Goal: Check status

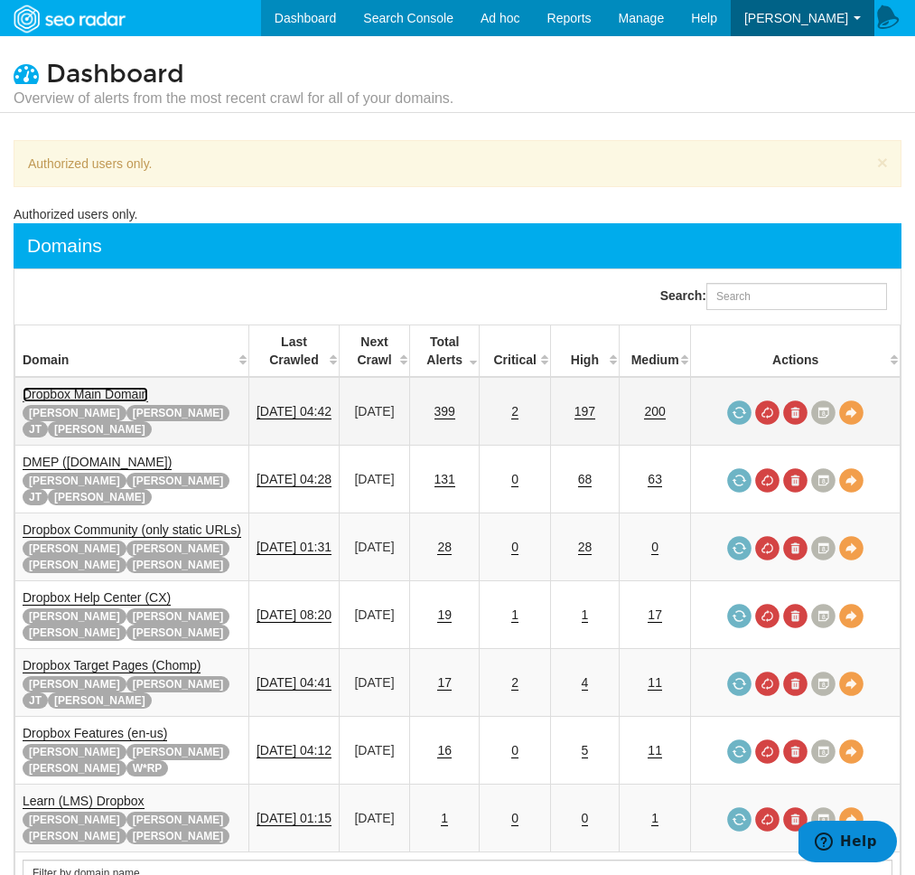
click at [104, 398] on link "Dropbox Main Domain" at bounding box center [86, 394] width 126 height 15
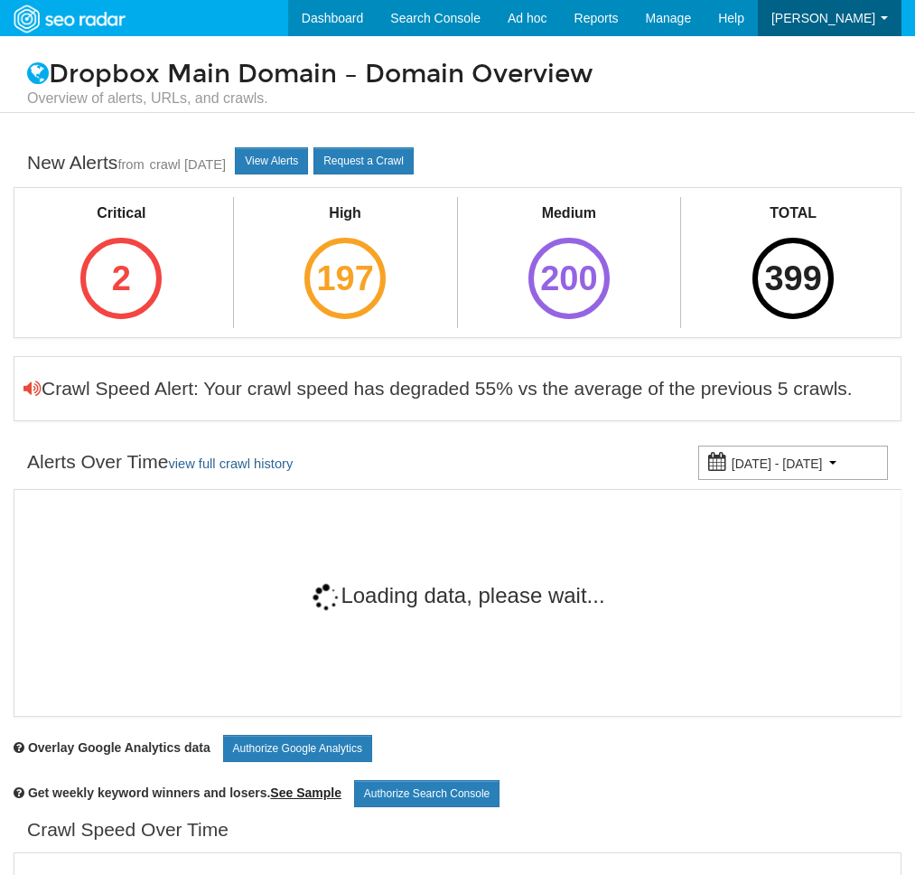
scroll to position [72, 0]
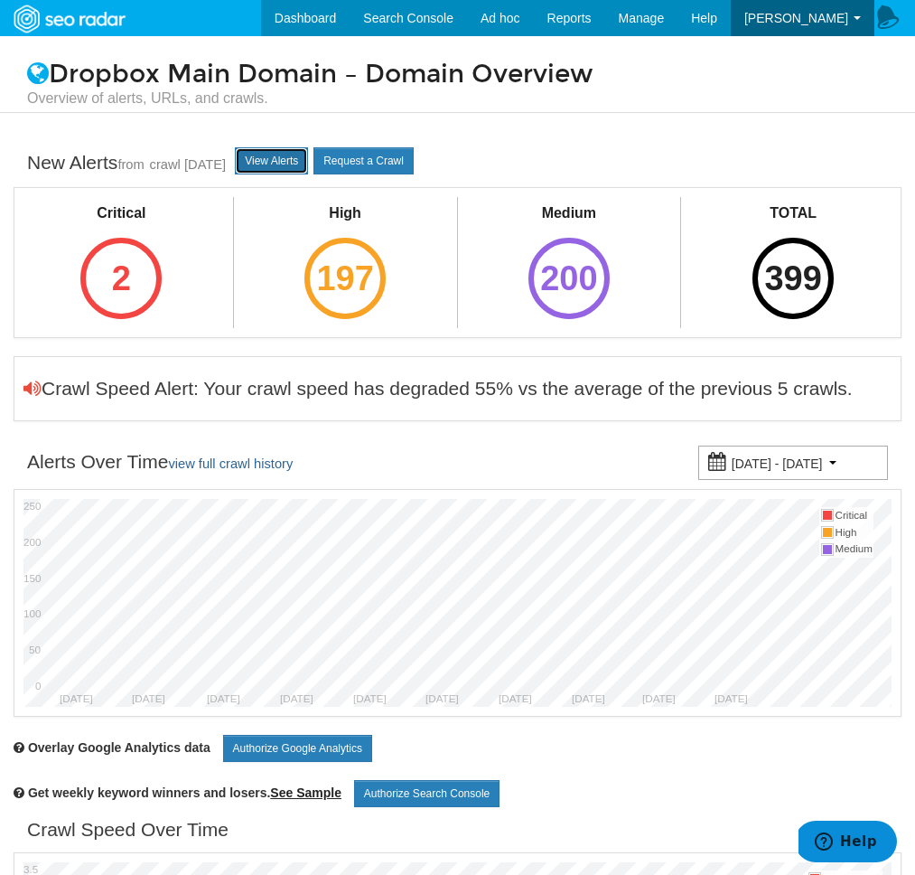
click at [287, 168] on link "View Alerts" at bounding box center [271, 160] width 73 height 27
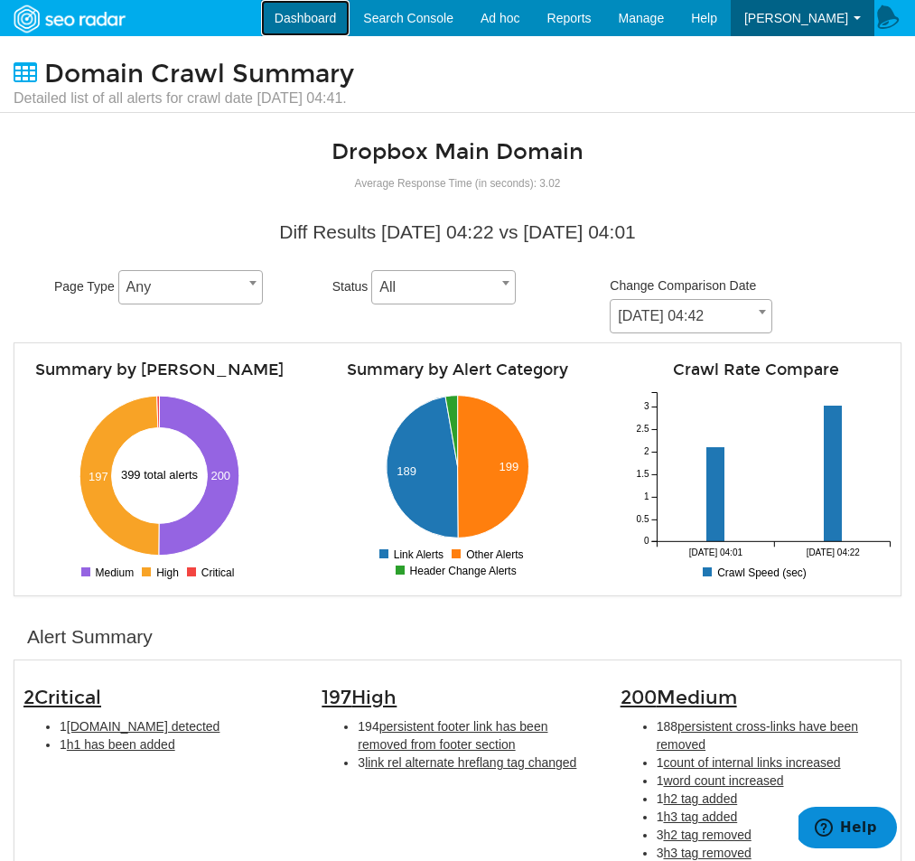
click at [349, 26] on link "Dashboard" at bounding box center [305, 18] width 89 height 36
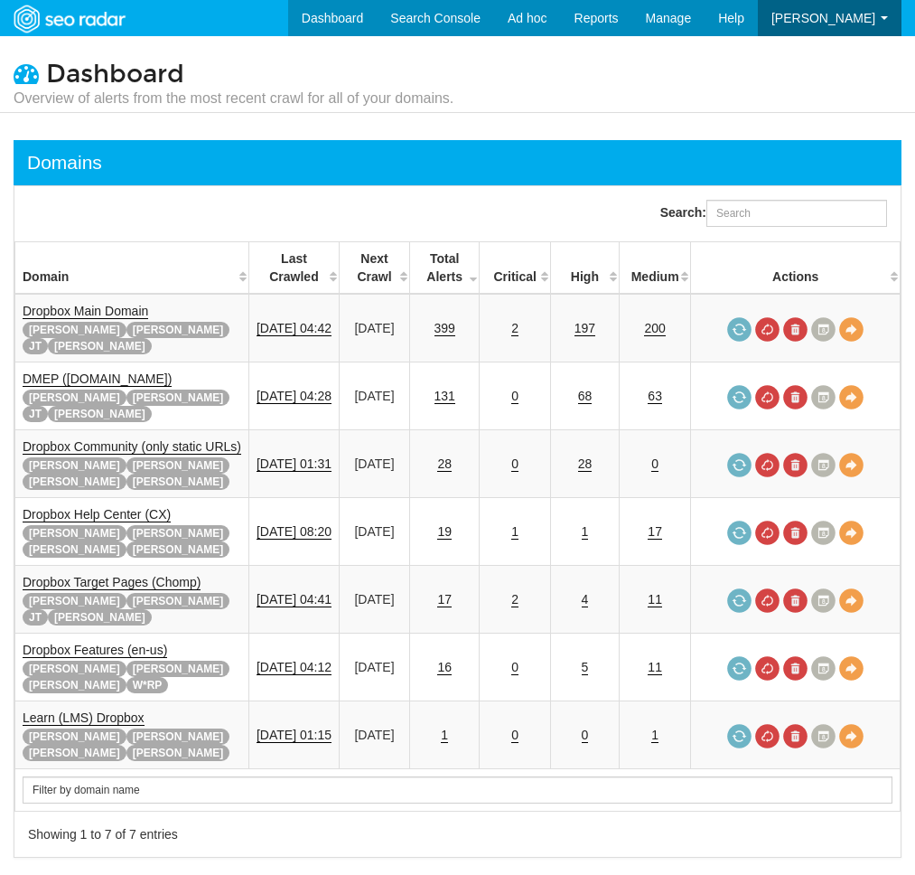
scroll to position [72, 0]
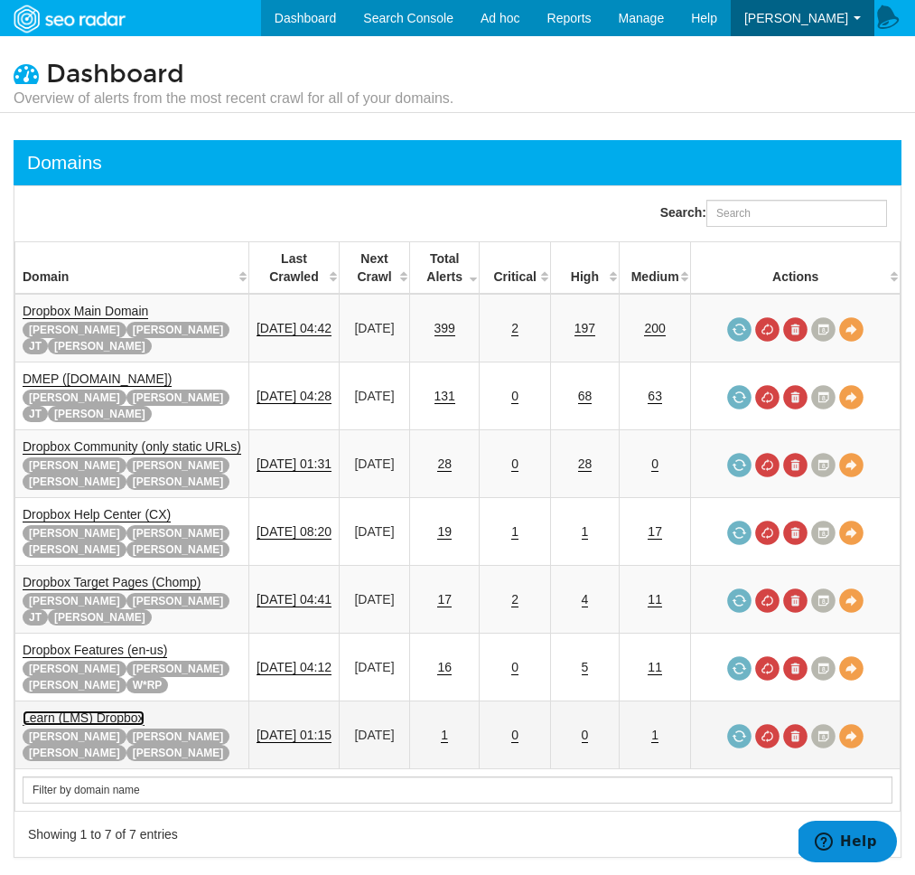
click at [89, 710] on link "Learn (LMS) Dropbox" at bounding box center [84, 717] width 122 height 15
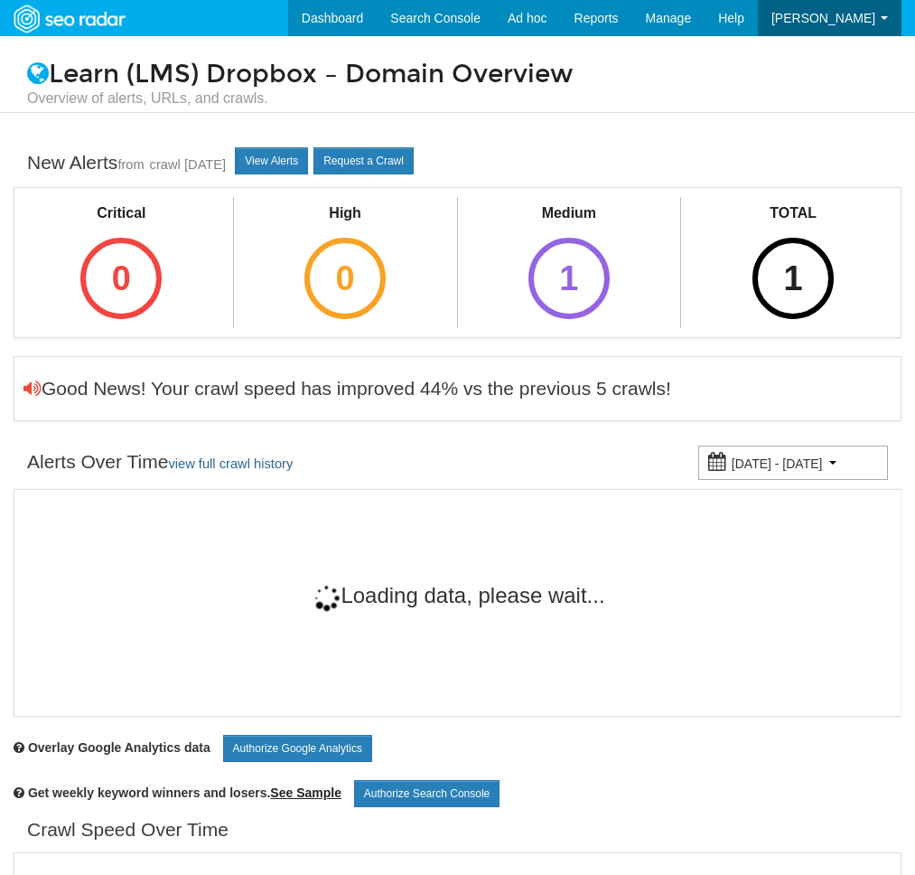
scroll to position [72, 0]
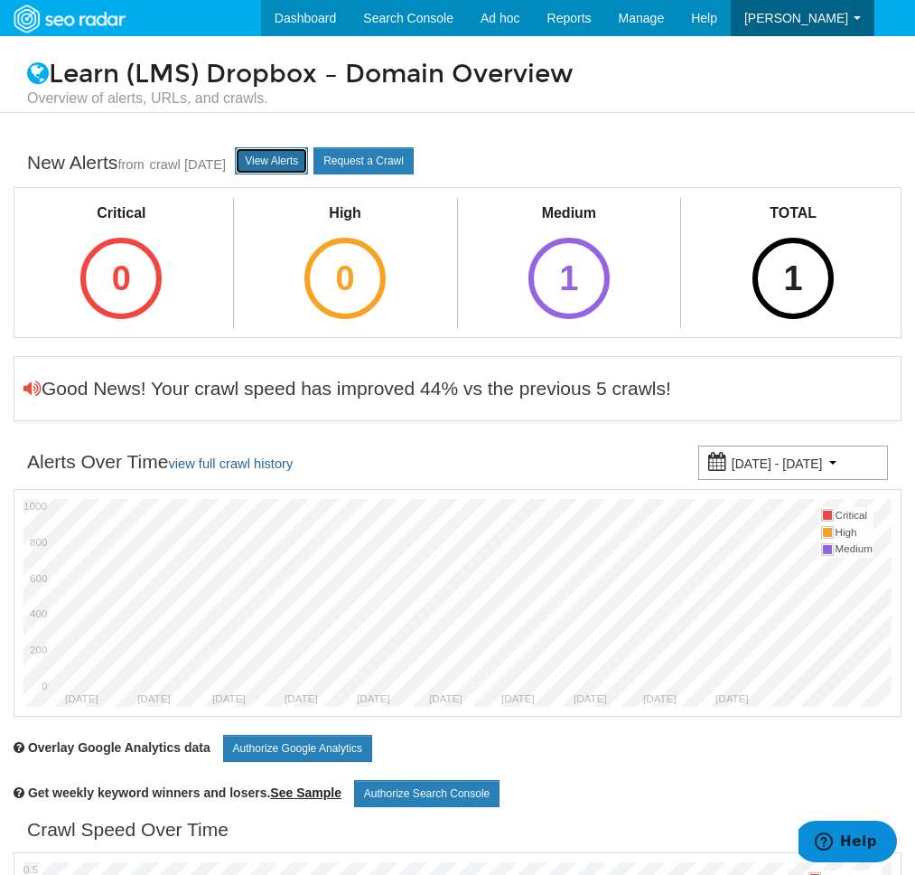
click at [269, 169] on link "View Alerts" at bounding box center [271, 160] width 73 height 27
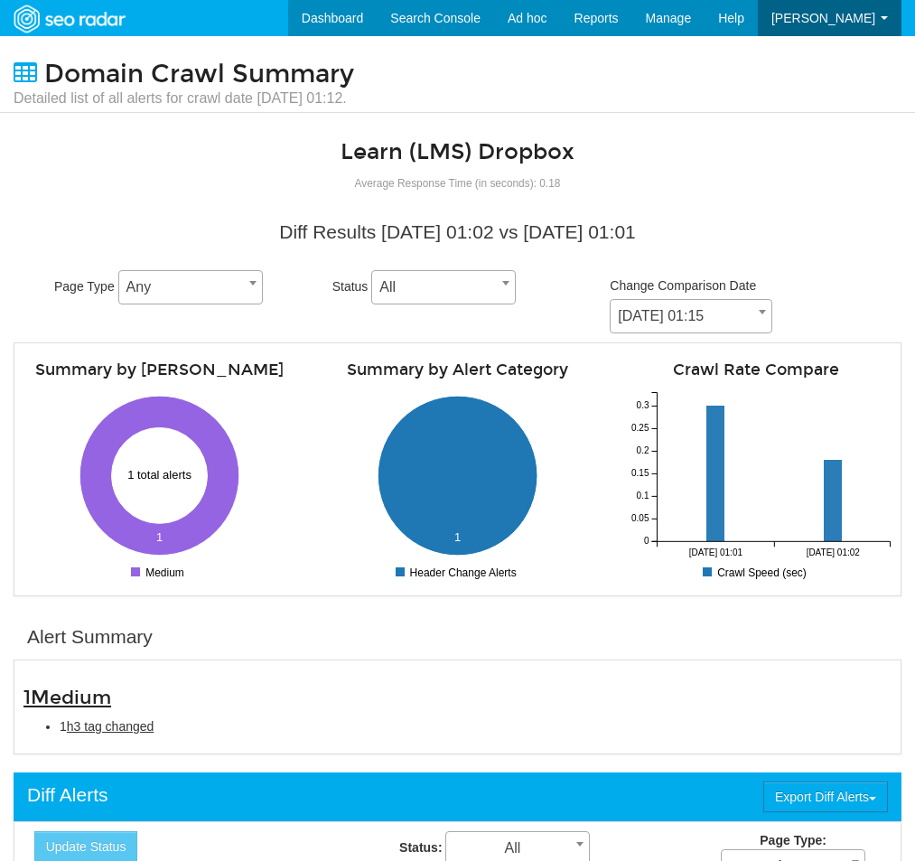
scroll to position [72, 0]
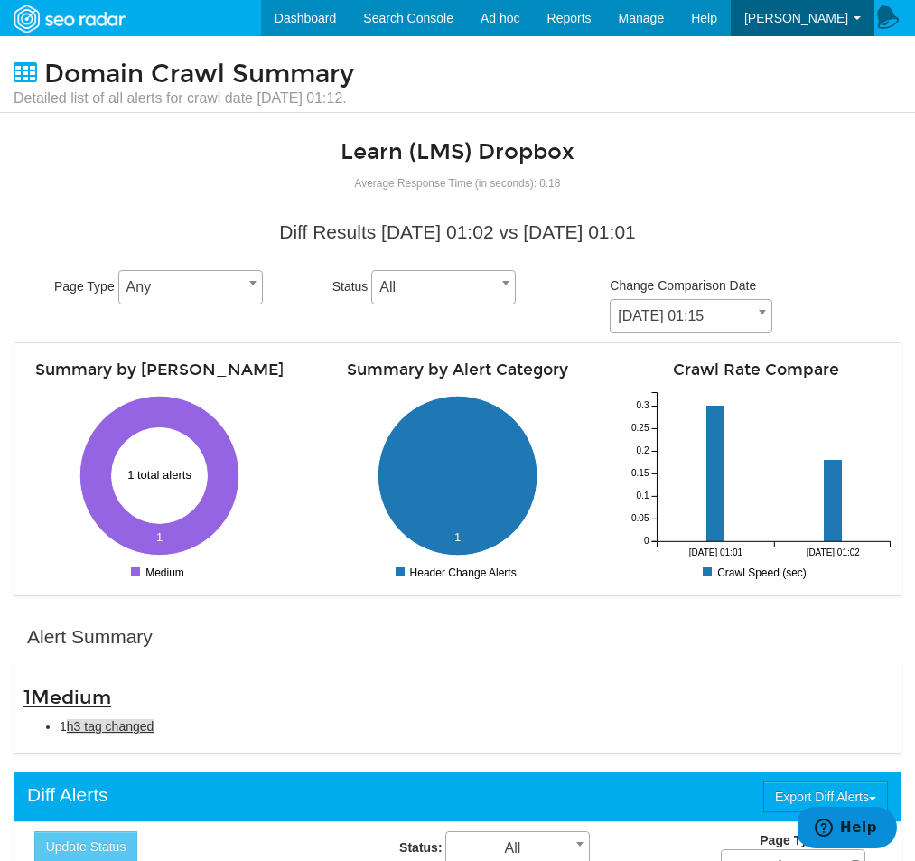
click at [138, 730] on span "h3 tag changed" at bounding box center [111, 726] width 88 height 14
type input "h3 tag changed"
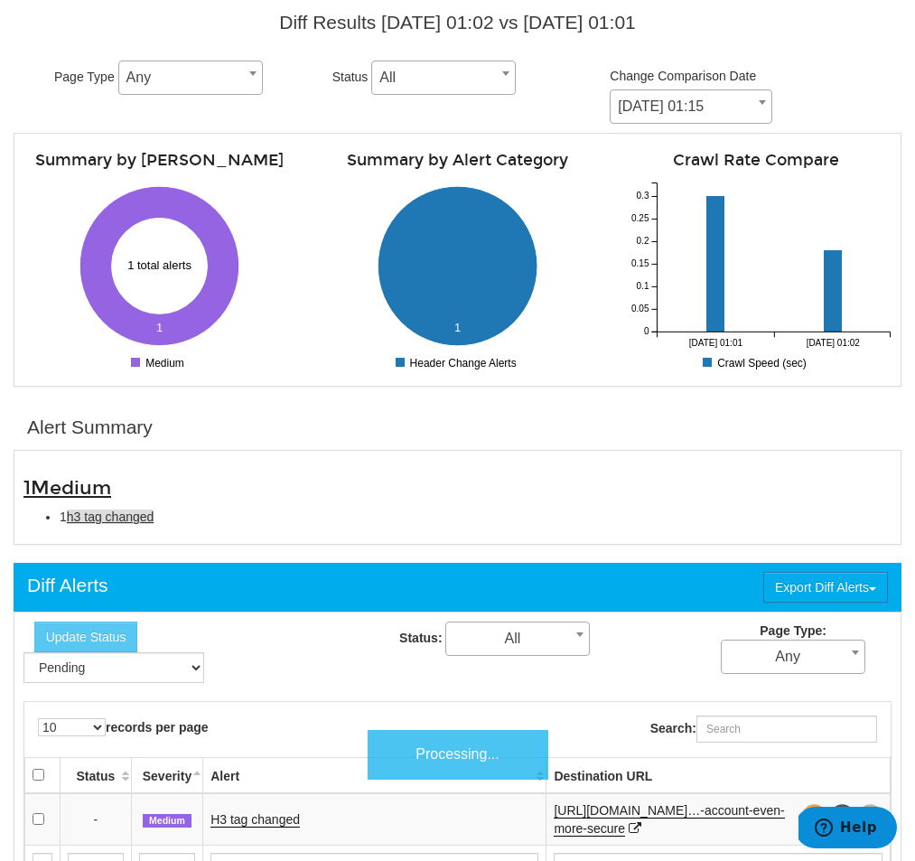
scroll to position [616, 0]
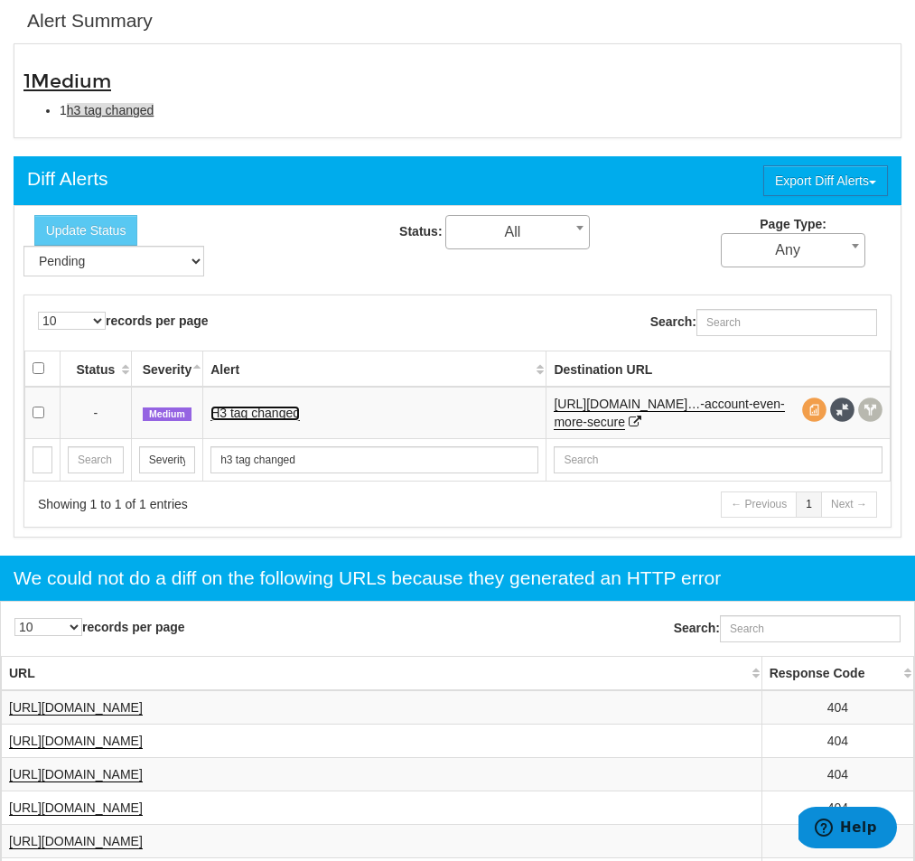
click at [267, 408] on link "H3 tag changed" at bounding box center [255, 413] width 89 height 15
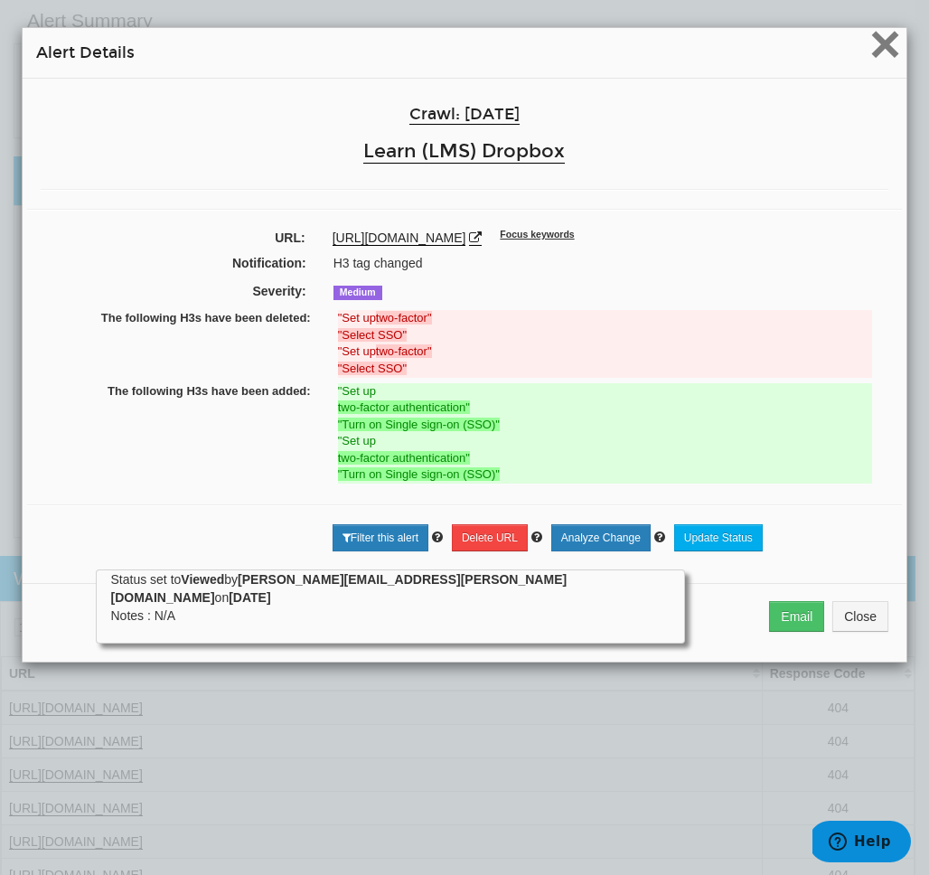
click at [875, 68] on span "×" at bounding box center [885, 44] width 32 height 61
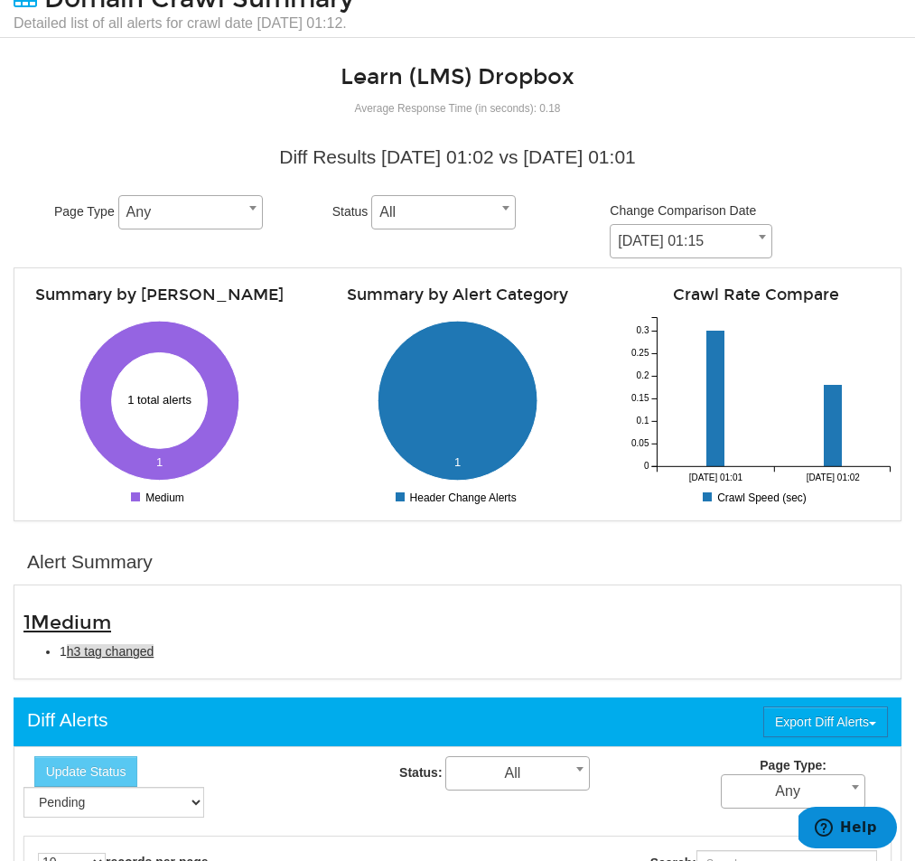
scroll to position [0, 0]
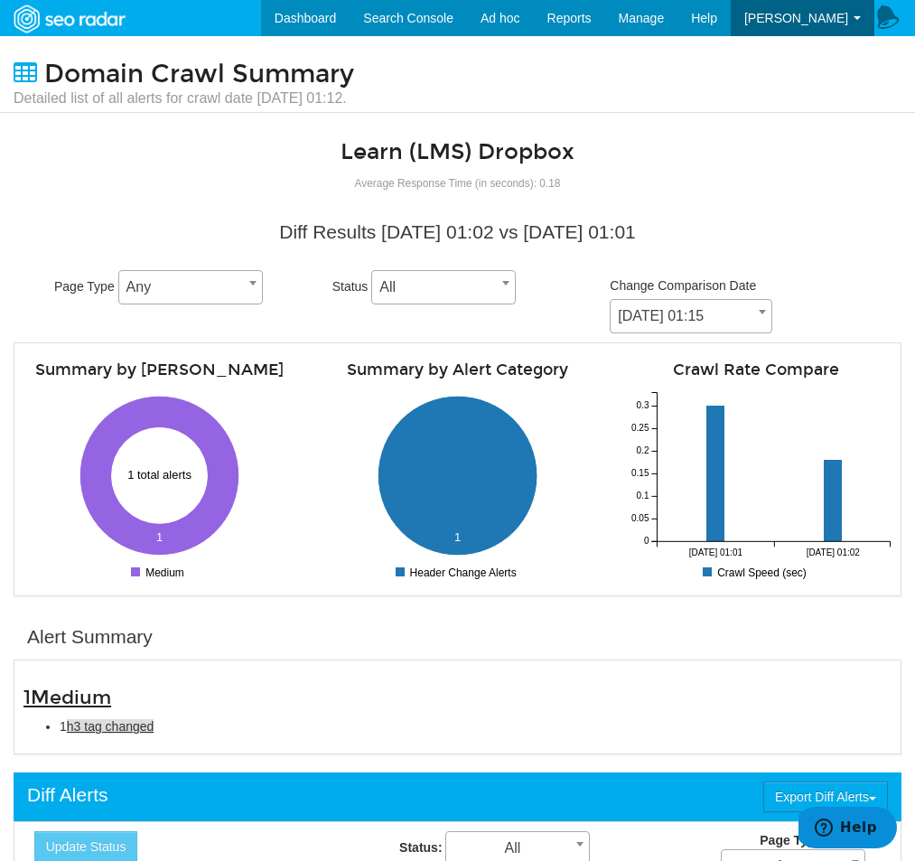
click at [330, 39] on div "Domain Crawl Summary Detailed list of all alerts for crawl date 08/18/2025 01:1…" at bounding box center [457, 74] width 915 height 77
click at [327, 22] on link "Dashboard" at bounding box center [305, 18] width 89 height 36
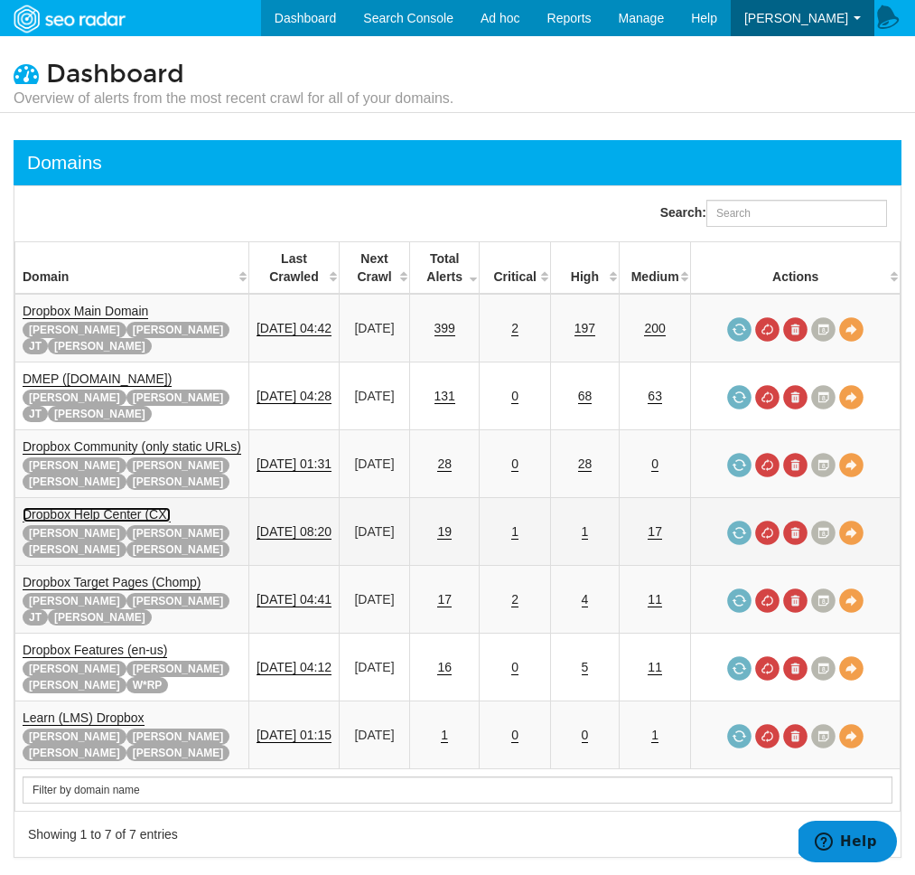
click at [118, 507] on link "Dropbox Help Center (CX)" at bounding box center [97, 514] width 148 height 15
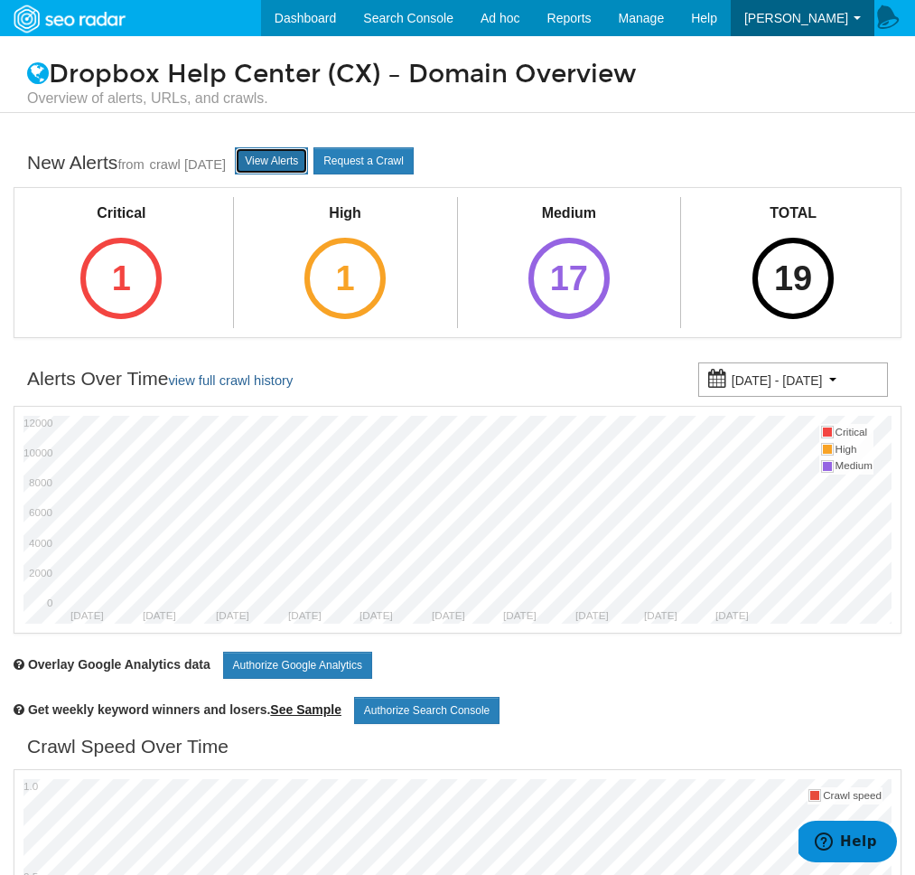
click at [290, 168] on link "View Alerts" at bounding box center [271, 160] width 73 height 27
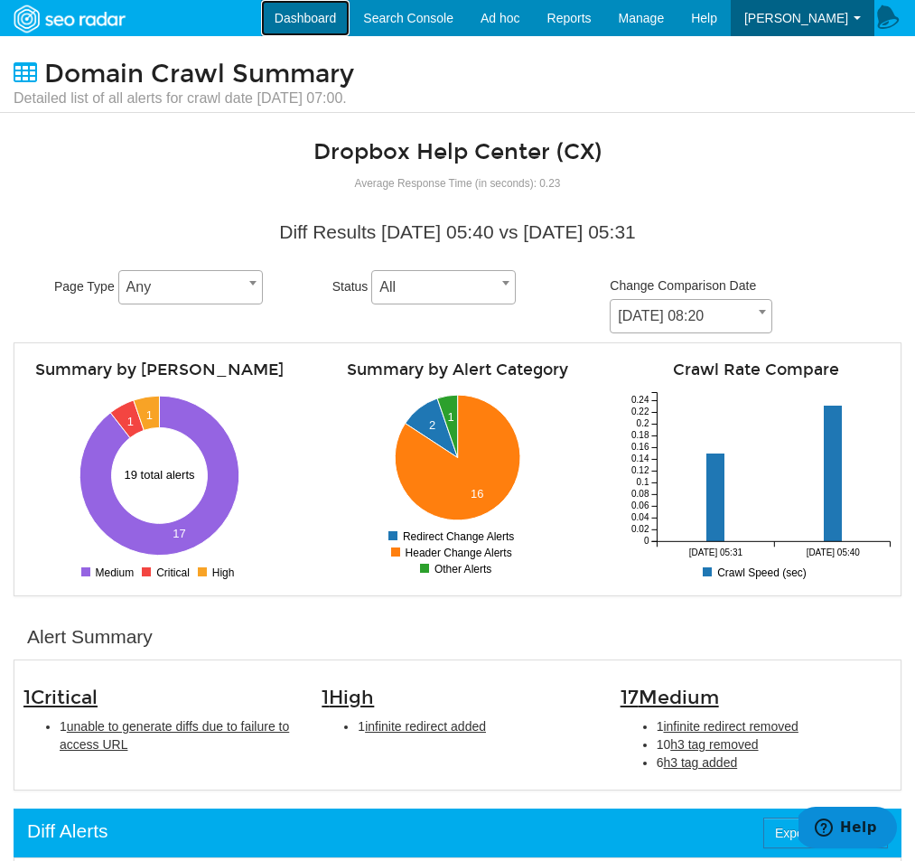
click at [295, 28] on link "Dashboard" at bounding box center [305, 18] width 89 height 36
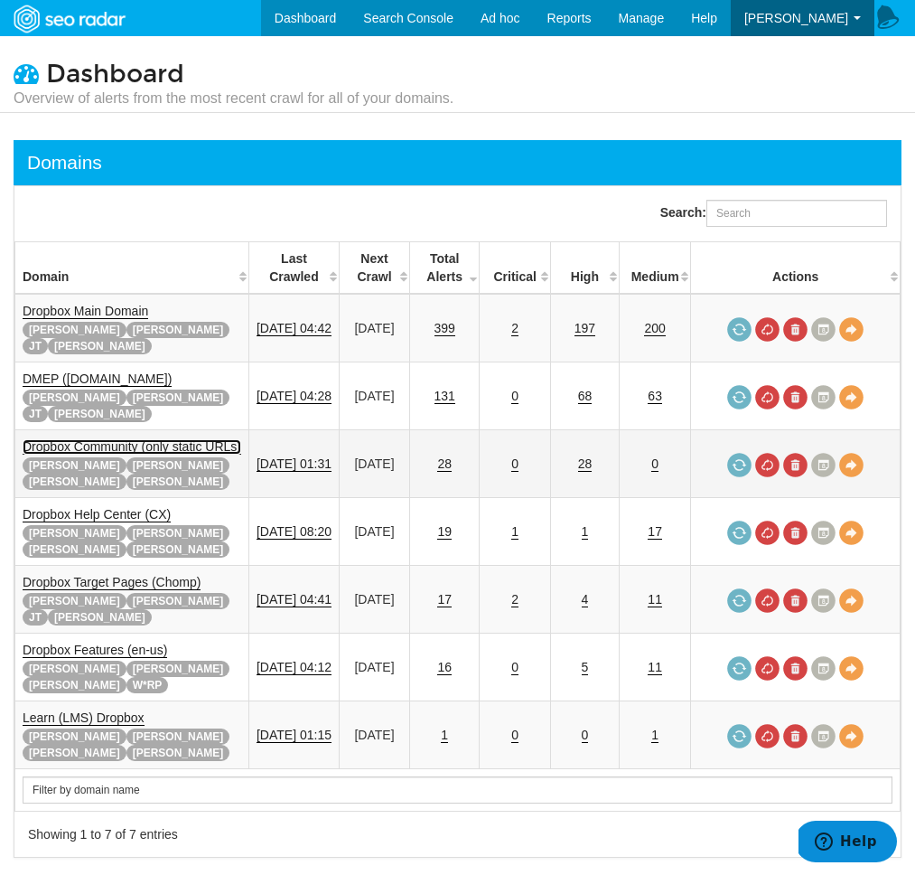
click at [148, 439] on link "Dropbox Community (only static URLs)" at bounding box center [132, 446] width 219 height 15
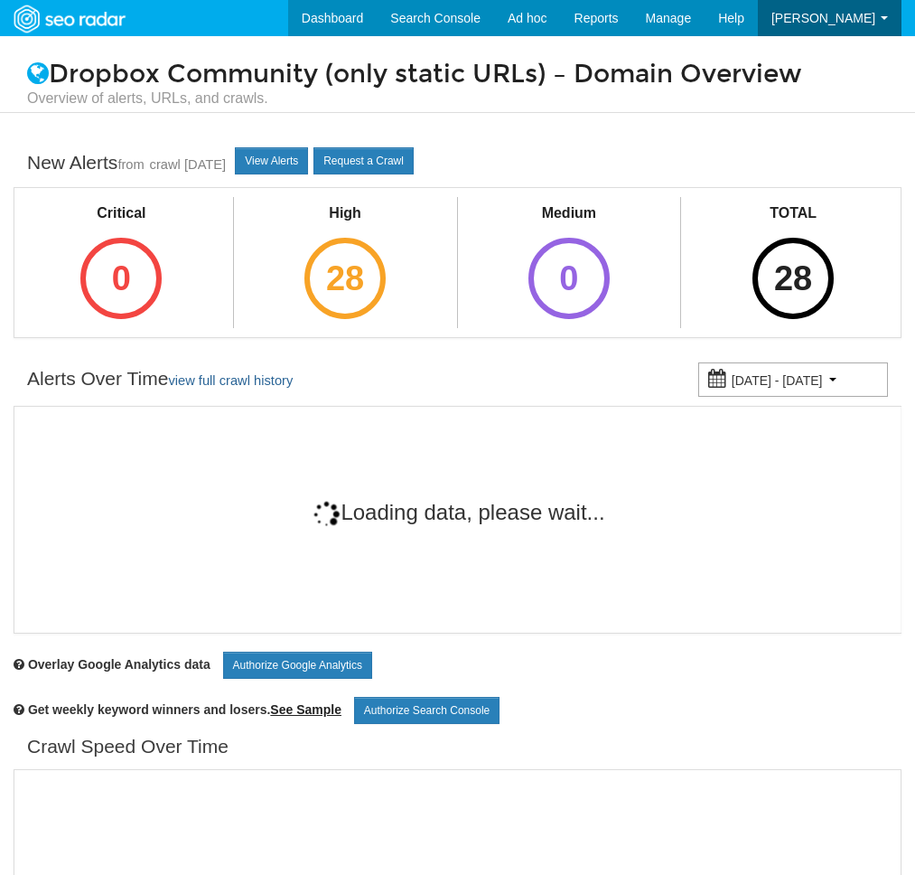
scroll to position [72, 0]
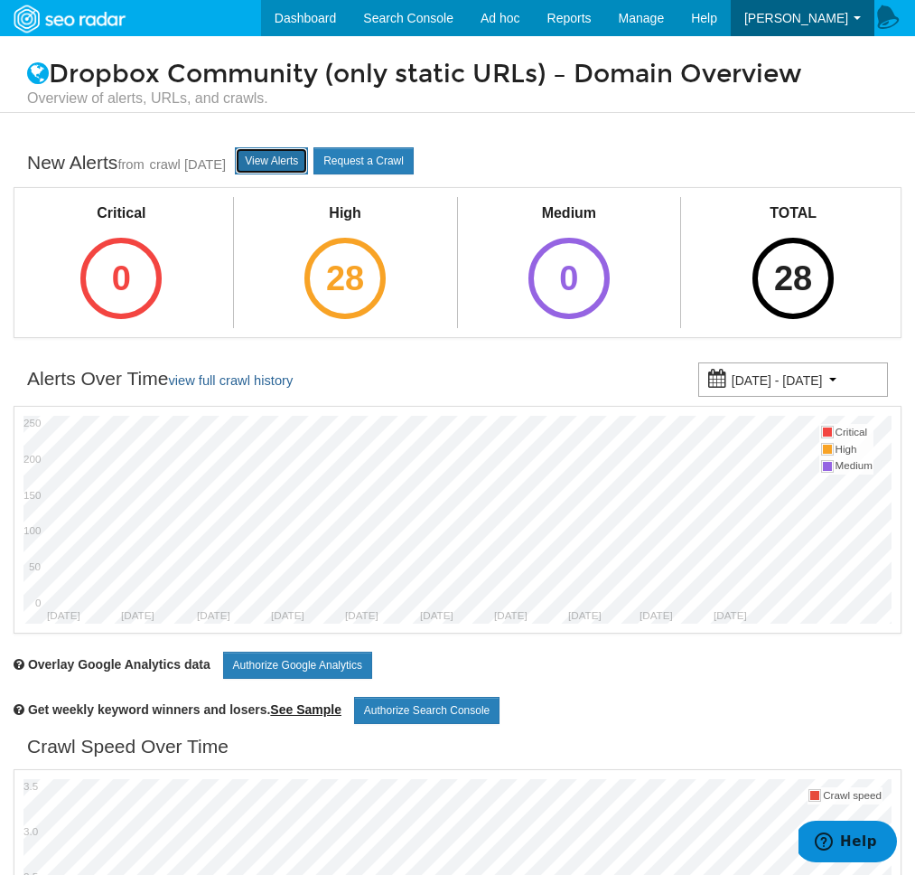
click at [280, 151] on link "View Alerts" at bounding box center [271, 160] width 73 height 27
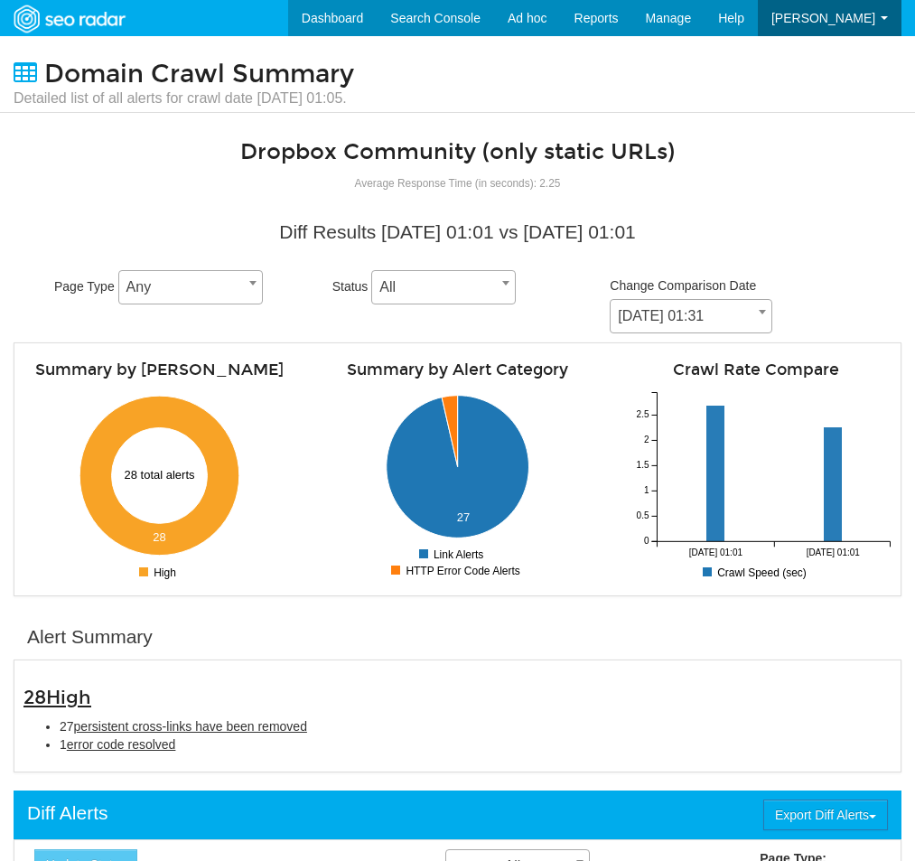
scroll to position [72, 0]
